Goal: Use online tool/utility: Utilize a website feature to perform a specific function

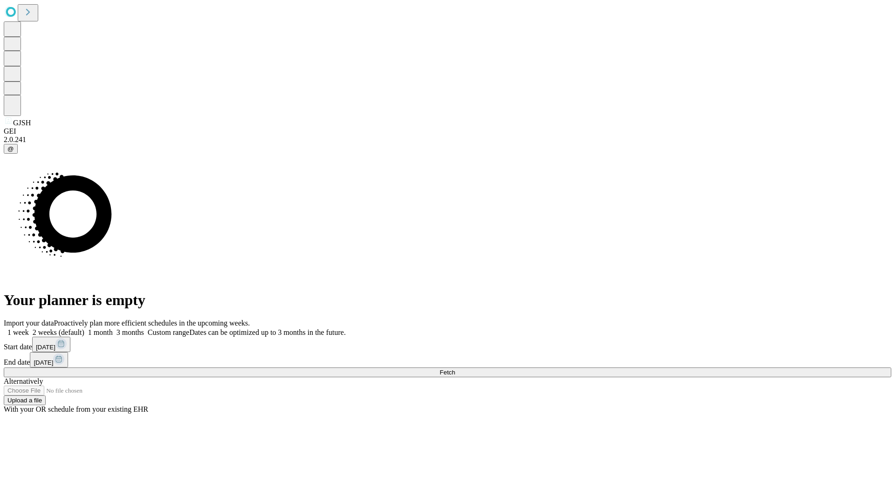
click at [455, 369] on span "Fetch" at bounding box center [447, 372] width 15 height 7
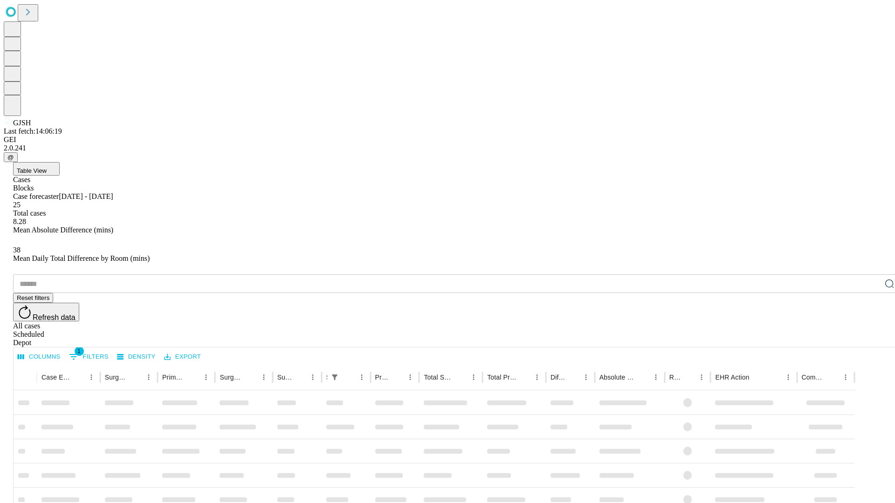
click at [47, 167] on span "Table View" at bounding box center [32, 170] width 30 height 7
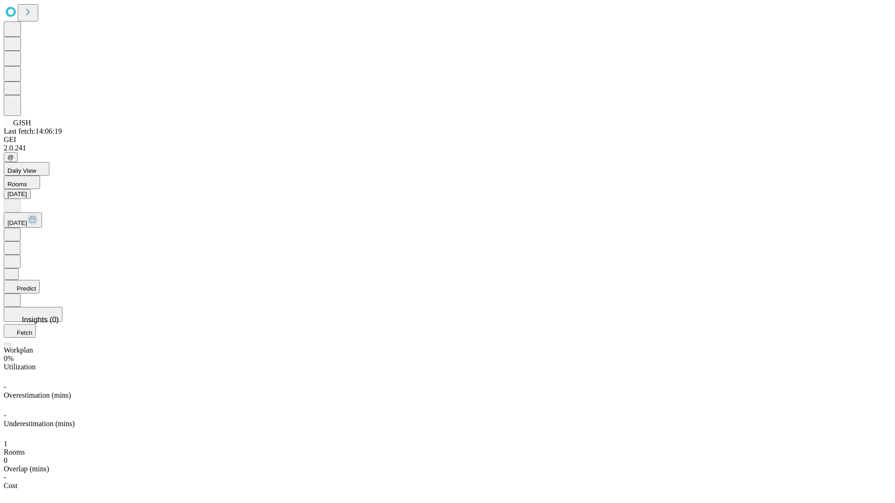
click at [40, 280] on button "Predict" at bounding box center [22, 287] width 36 height 14
